Goal: Task Accomplishment & Management: Complete application form

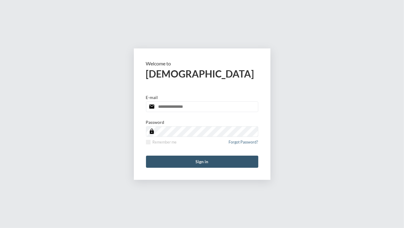
type input "**********"
click at [204, 159] on button "Sign in" at bounding box center [202, 162] width 112 height 12
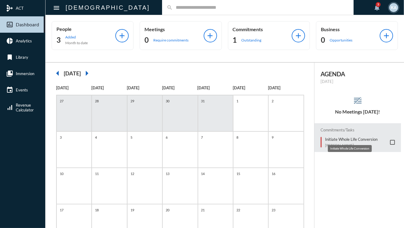
click at [345, 140] on p "Initiate Whole Life Conversion" at bounding box center [351, 139] width 52 height 5
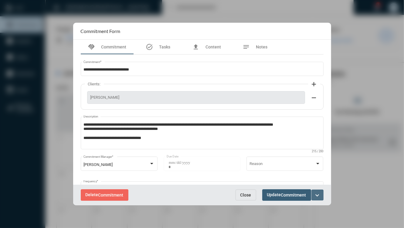
click at [316, 195] on mat-icon "expand_more" at bounding box center [317, 195] width 7 height 7
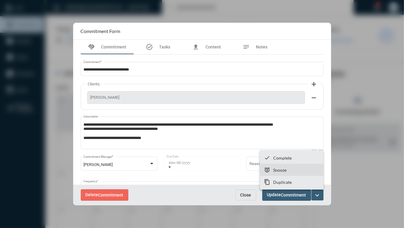
click at [295, 172] on section "snooze Snooze" at bounding box center [292, 170] width 64 height 12
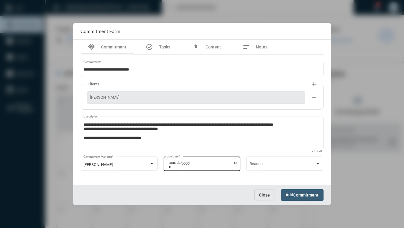
click at [232, 162] on input "**********" at bounding box center [202, 165] width 69 height 8
type input "**********"
click at [306, 194] on span "Commitment" at bounding box center [305, 195] width 25 height 5
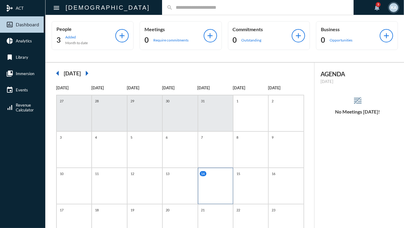
scroll to position [100, 0]
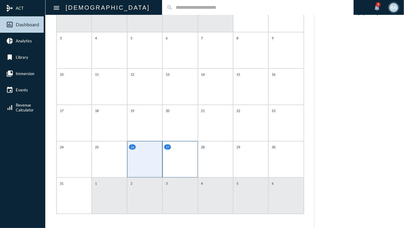
click at [190, 159] on div "27" at bounding box center [179, 159] width 35 height 36
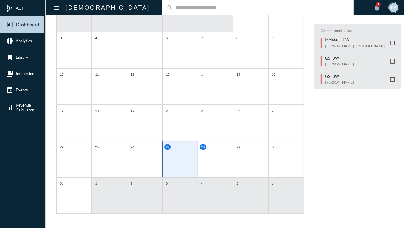
click at [207, 163] on div "28" at bounding box center [215, 159] width 35 height 36
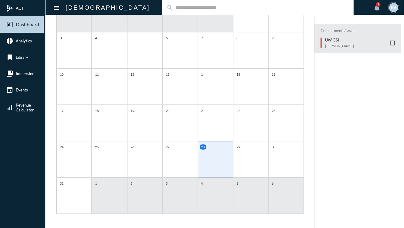
click at [231, 163] on div "28" at bounding box center [215, 159] width 35 height 36
click at [245, 161] on div "29" at bounding box center [250, 159] width 35 height 36
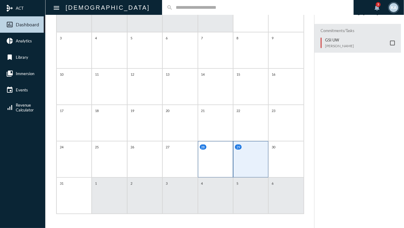
click at [227, 157] on div "28" at bounding box center [215, 159] width 35 height 36
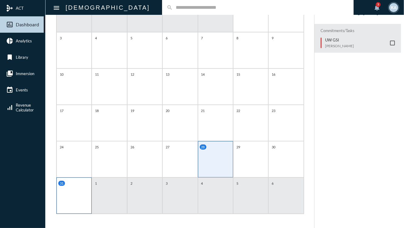
click at [91, 202] on div "31" at bounding box center [73, 196] width 35 height 36
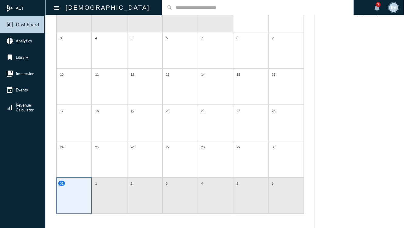
click at [112, 195] on div "1" at bounding box center [109, 196] width 35 height 36
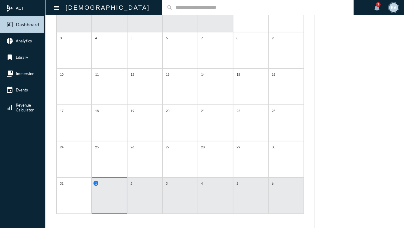
click at [142, 196] on div "2" at bounding box center [144, 196] width 35 height 36
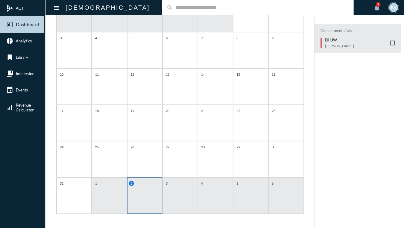
click at [173, 200] on div "3" at bounding box center [179, 196] width 35 height 36
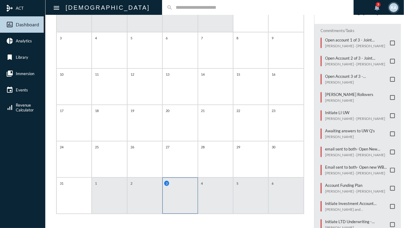
click at [139, 197] on div "2" at bounding box center [144, 196] width 35 height 36
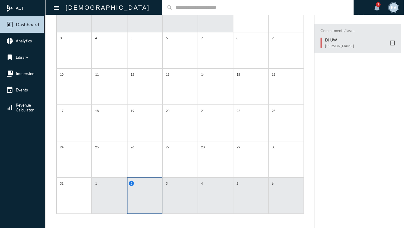
click at [180, 193] on div "3" at bounding box center [179, 196] width 35 height 36
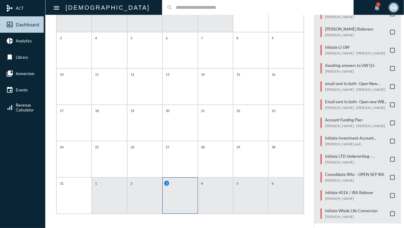
scroll to position [0, 0]
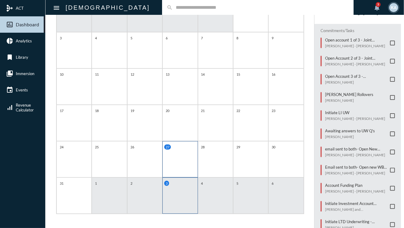
click at [183, 155] on div "27" at bounding box center [179, 159] width 35 height 36
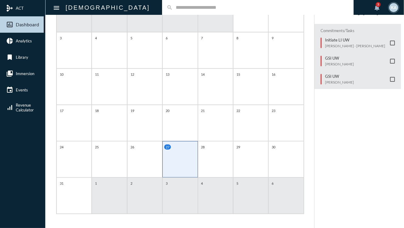
click at [390, 79] on span at bounding box center [392, 79] width 5 height 5
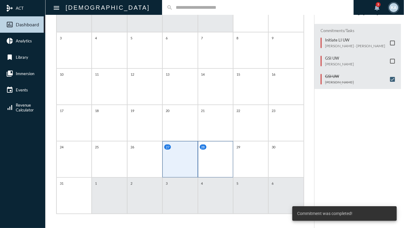
click at [223, 151] on div "28" at bounding box center [215, 159] width 35 height 36
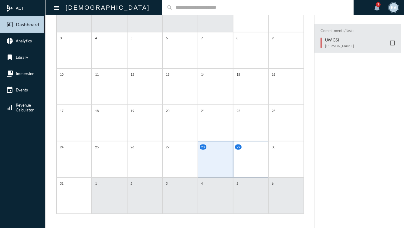
click at [251, 157] on div "29" at bounding box center [250, 159] width 35 height 36
